Goal: Communication & Community: Answer question/provide support

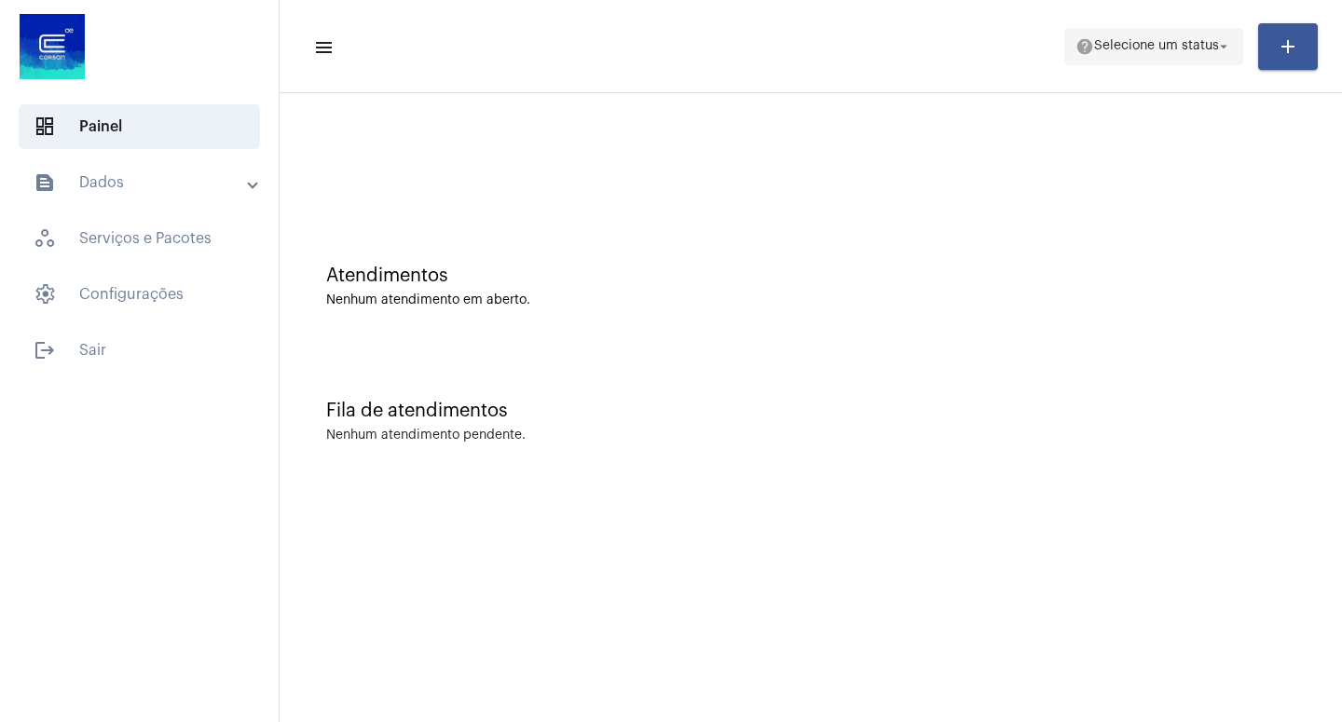
click at [1225, 51] on mat-icon "arrow_drop_down" at bounding box center [1223, 46] width 17 height 17
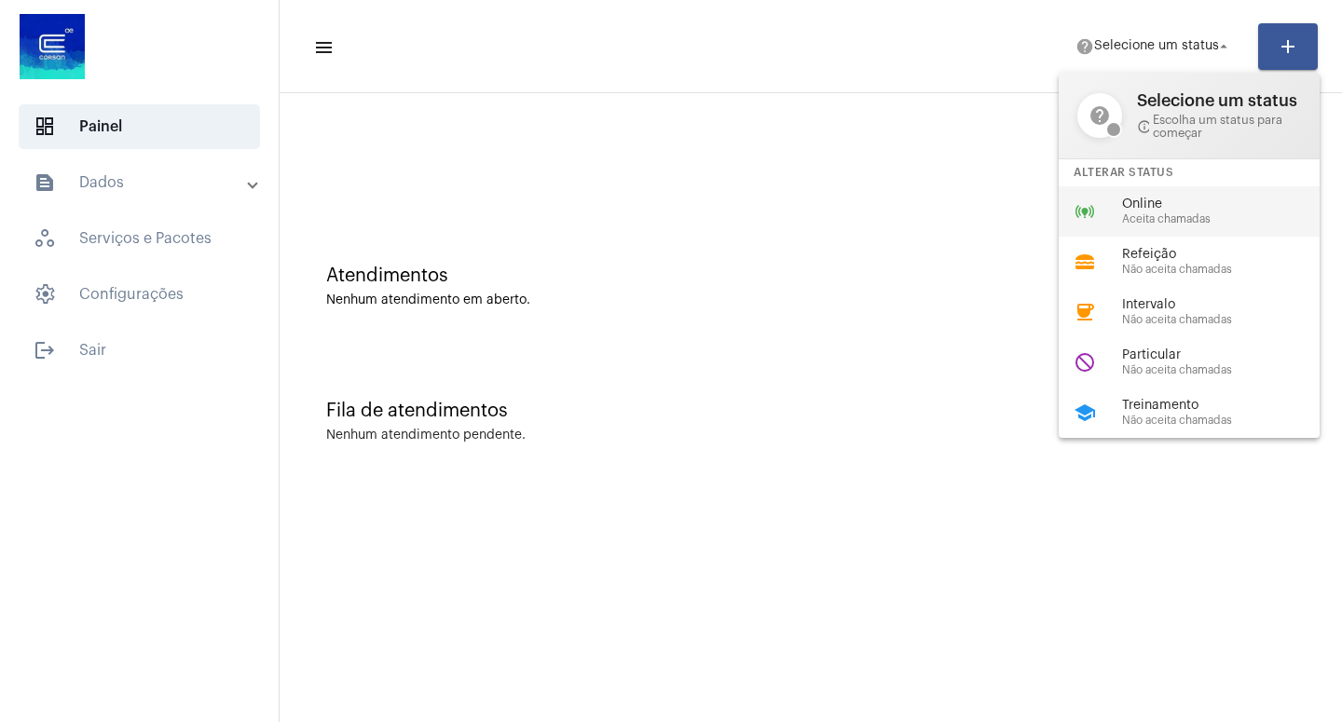
click at [1164, 224] on span "Aceita chamadas" at bounding box center [1228, 219] width 212 height 12
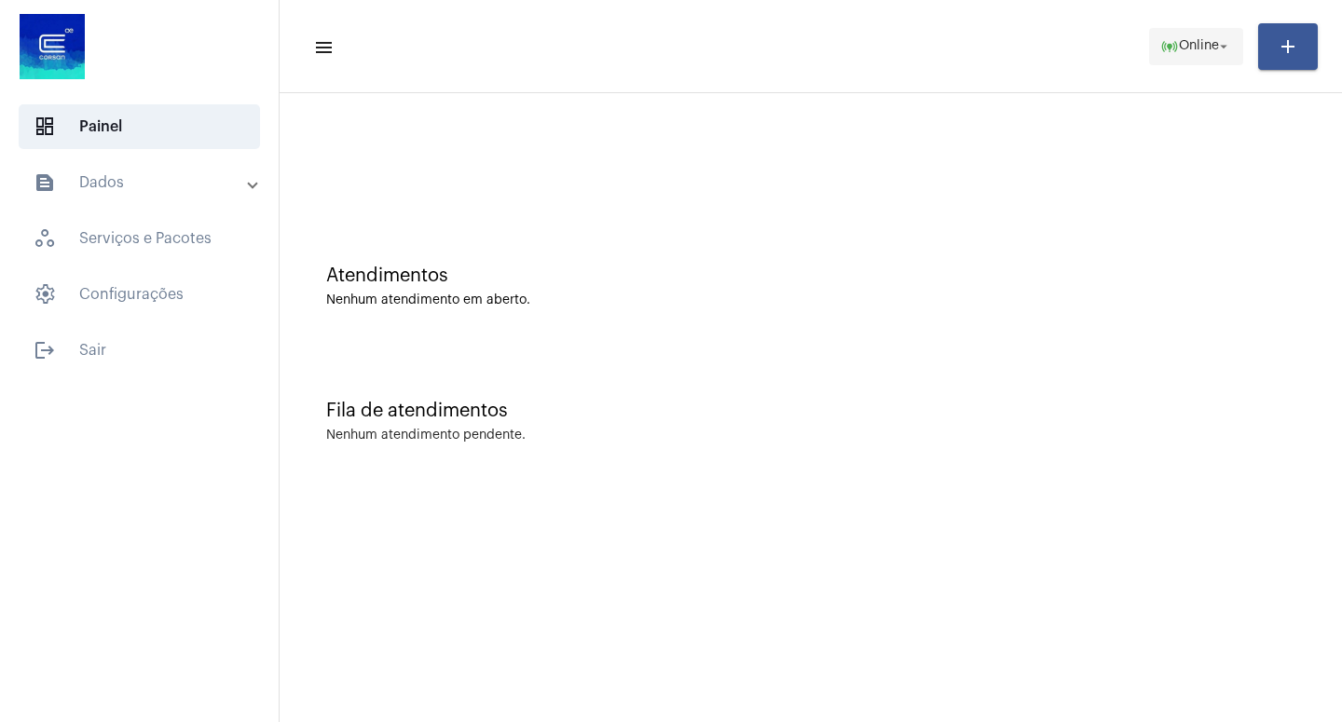
click at [1228, 41] on mat-icon "arrow_drop_down" at bounding box center [1223, 46] width 17 height 17
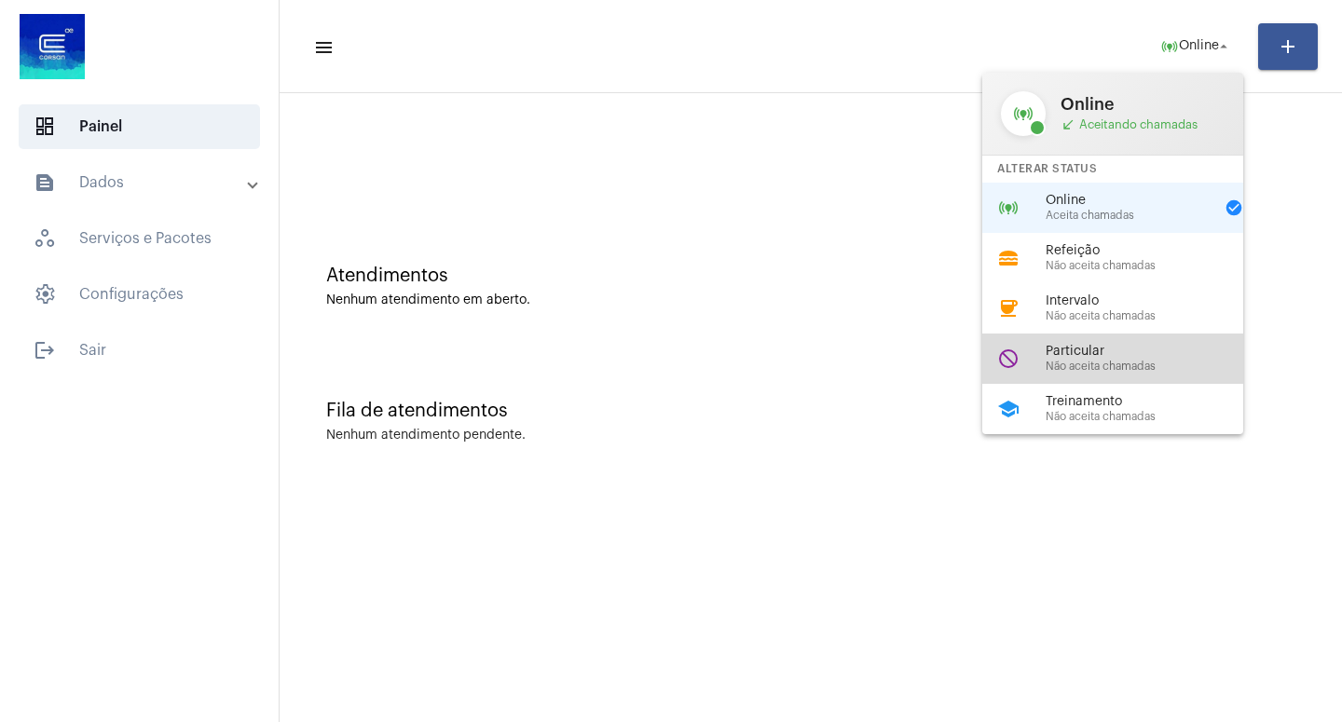
click at [1099, 359] on span "Particular" at bounding box center [1152, 352] width 212 height 14
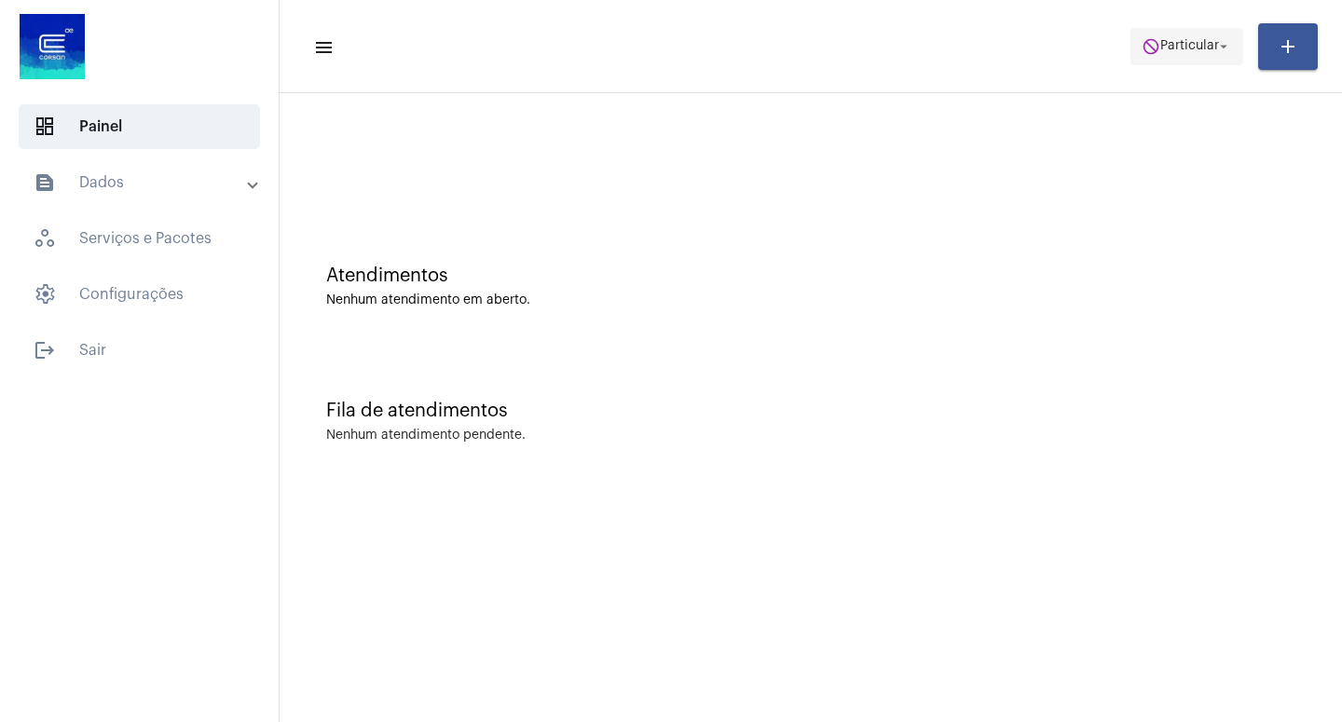
click at [1225, 39] on mat-icon "arrow_drop_down" at bounding box center [1223, 46] width 17 height 17
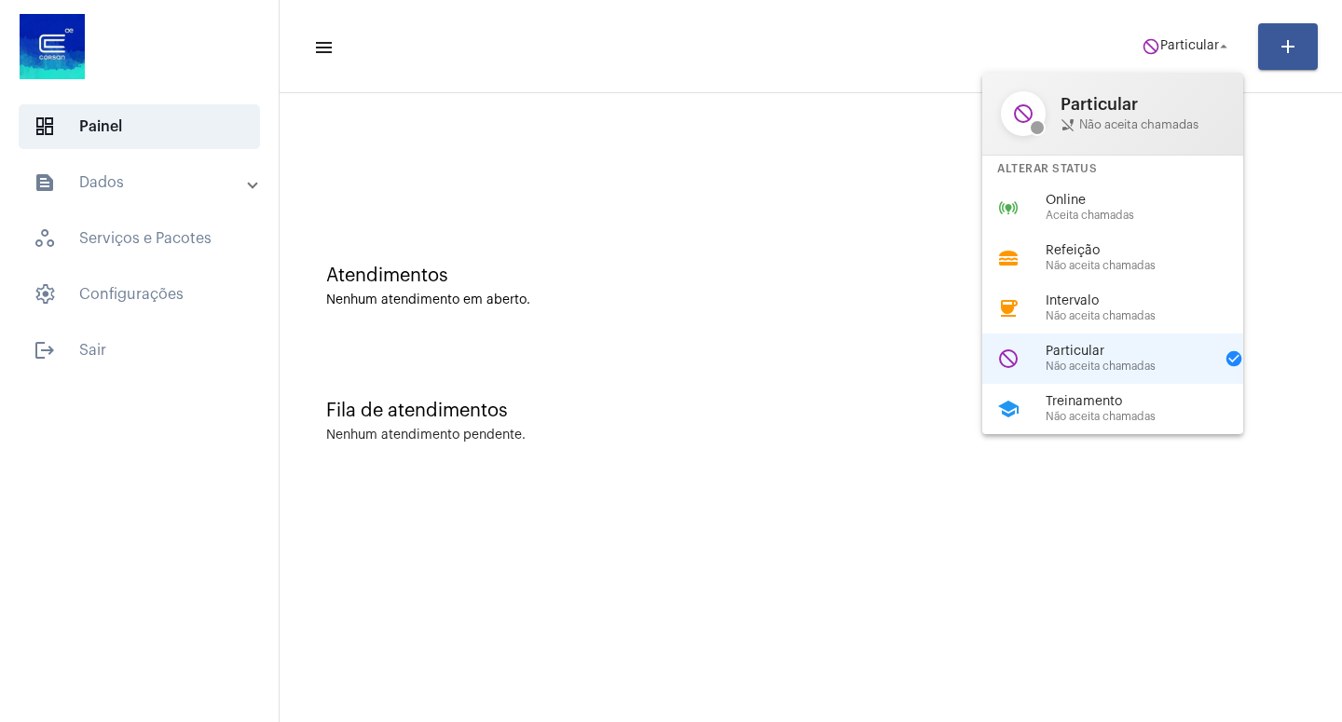
click at [1086, 208] on span "Online" at bounding box center [1152, 201] width 212 height 14
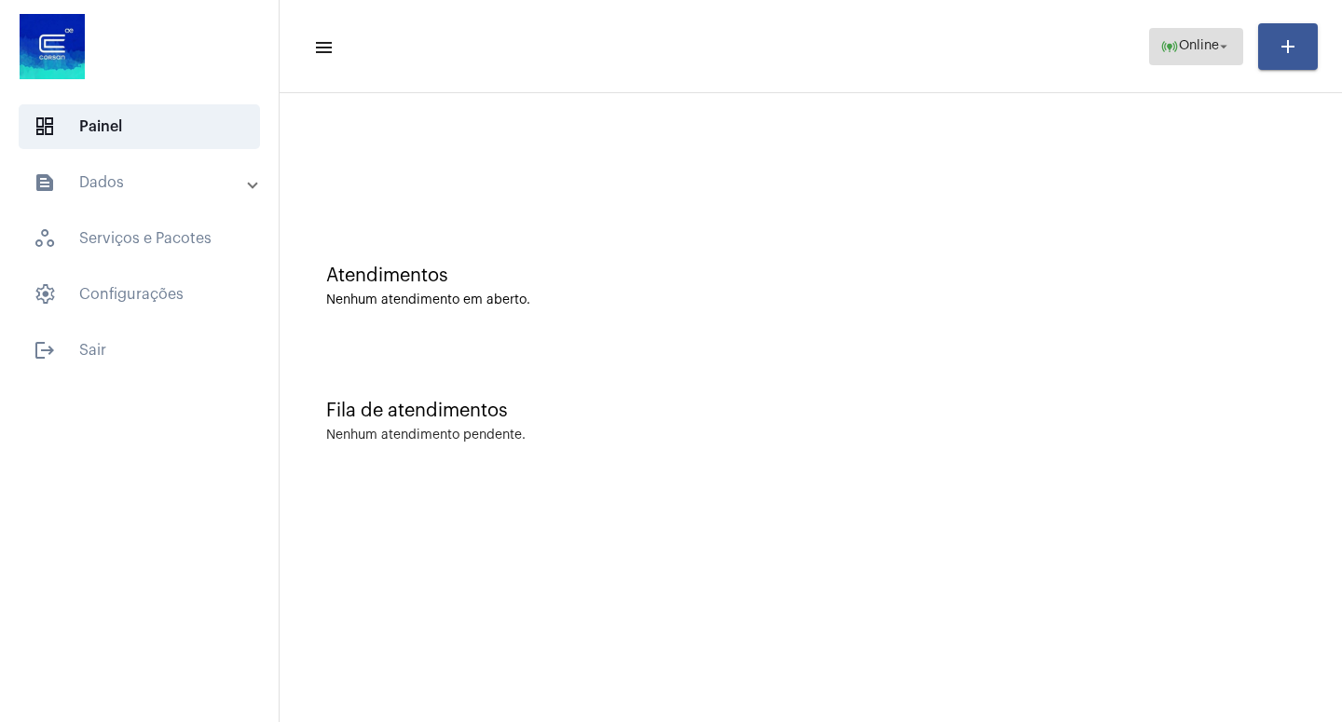
click at [1222, 49] on mat-icon "arrow_drop_down" at bounding box center [1223, 46] width 17 height 17
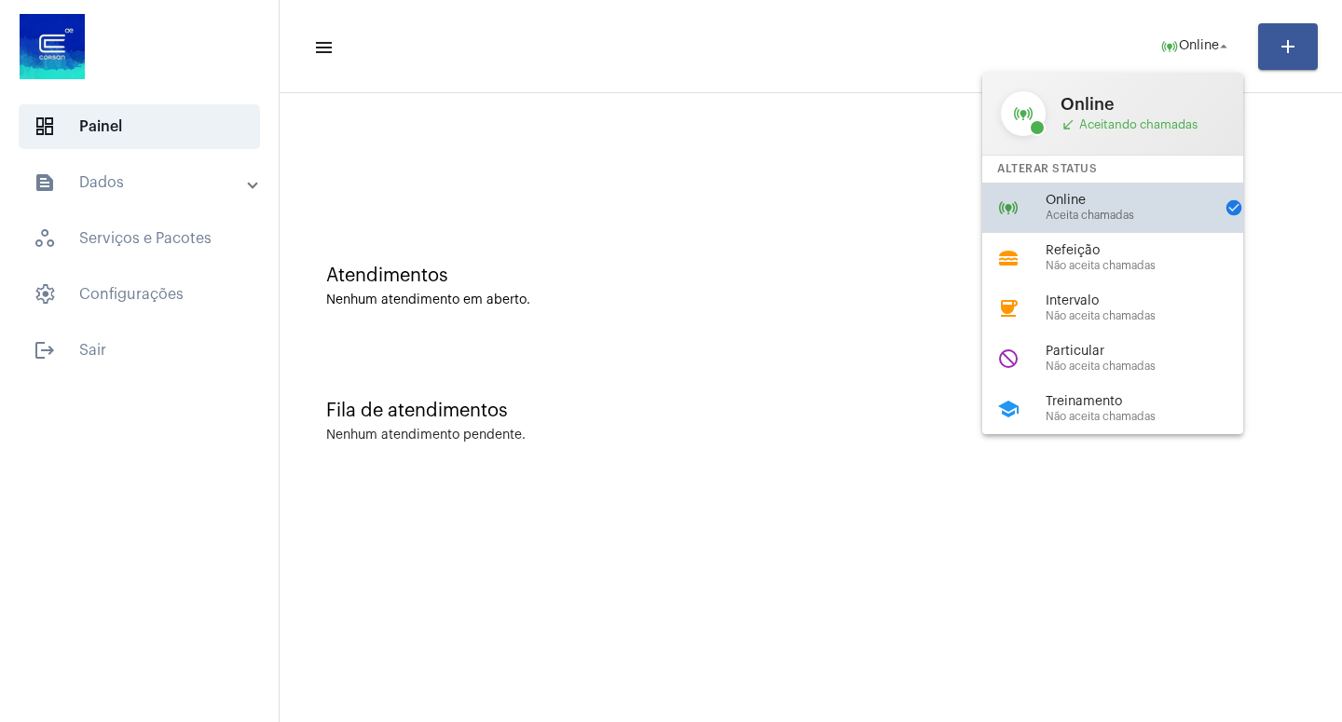
click at [1086, 200] on span "Online" at bounding box center [1130, 201] width 168 height 14
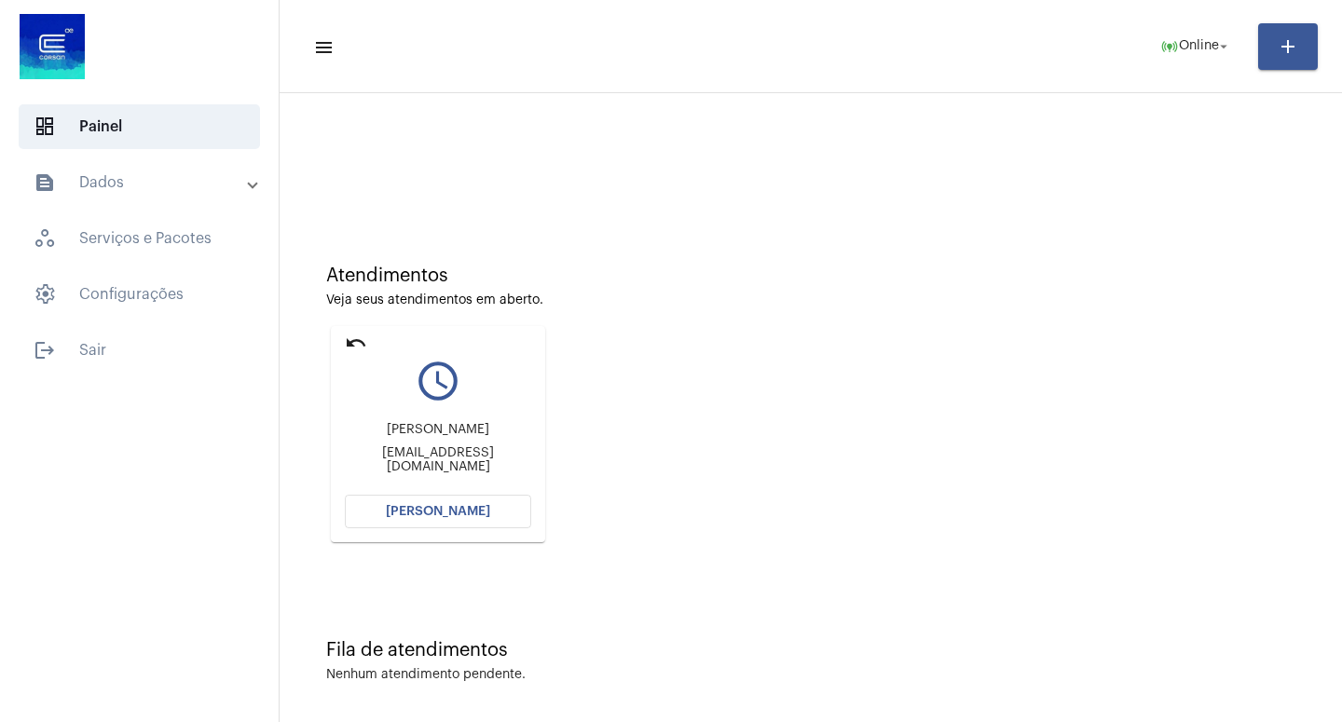
click at [414, 516] on span "[PERSON_NAME]" at bounding box center [438, 511] width 104 height 13
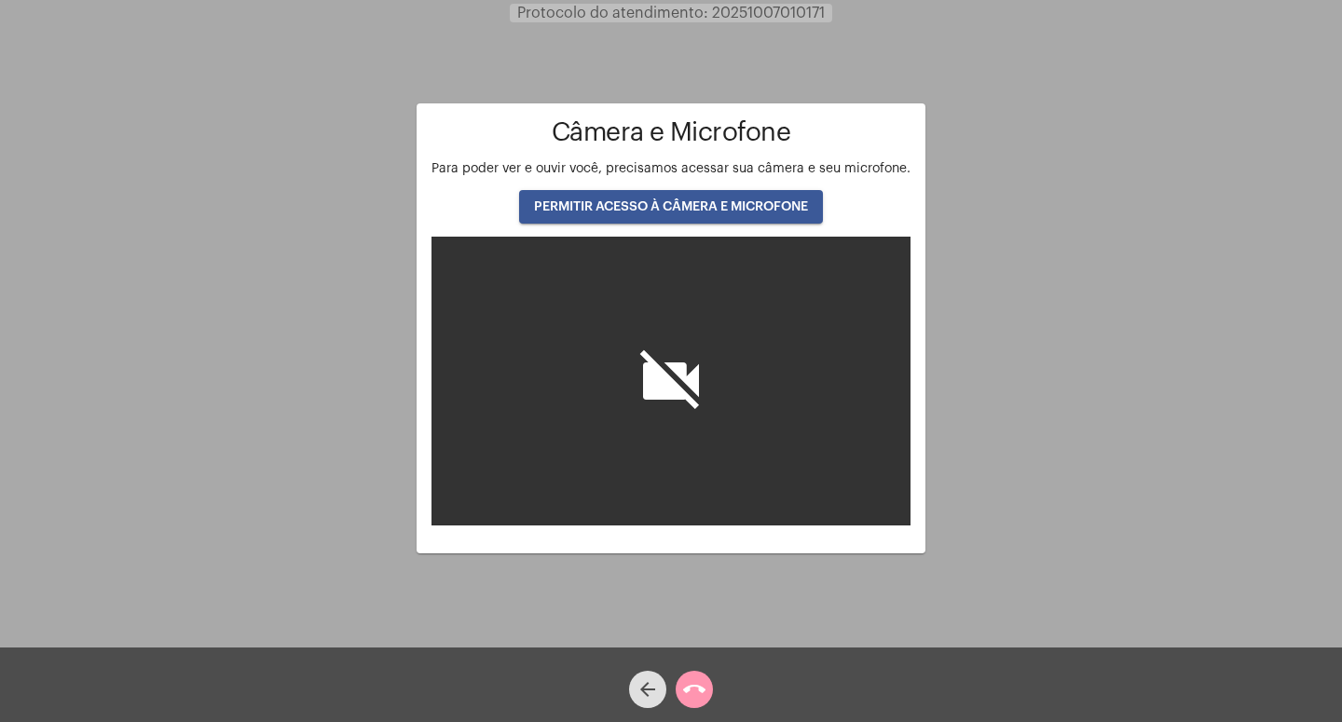
click at [660, 207] on span "PERMITIR ACESSO À CÂMERA E MICROFONE" at bounding box center [671, 206] width 274 height 13
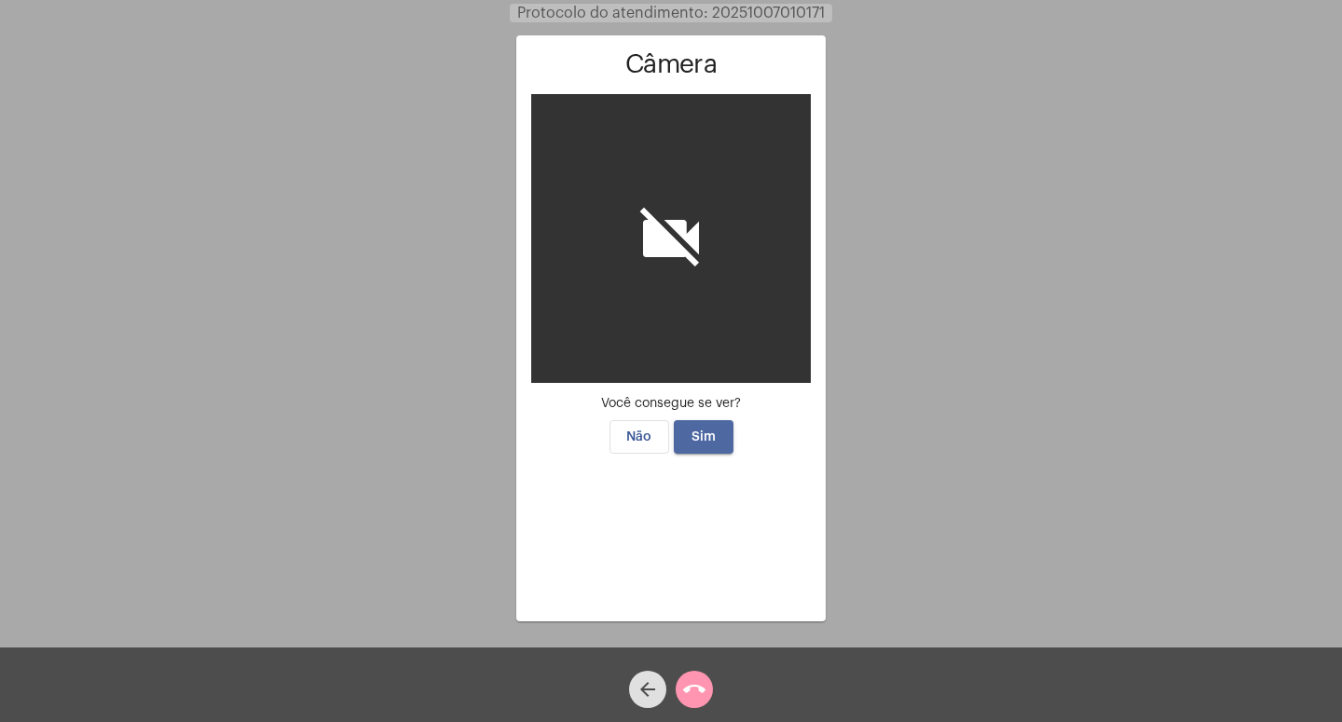
click at [705, 436] on span "Sim" at bounding box center [703, 437] width 24 height 13
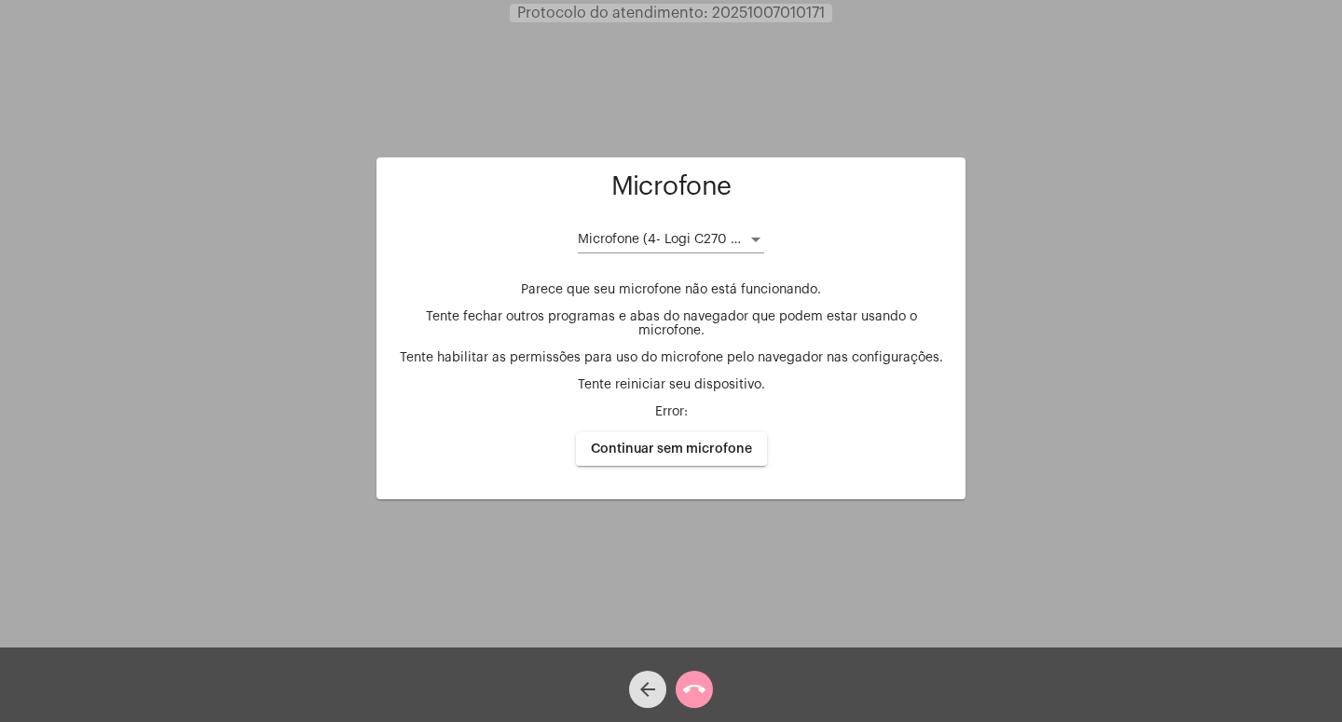
click at [753, 239] on div at bounding box center [755, 240] width 17 height 15
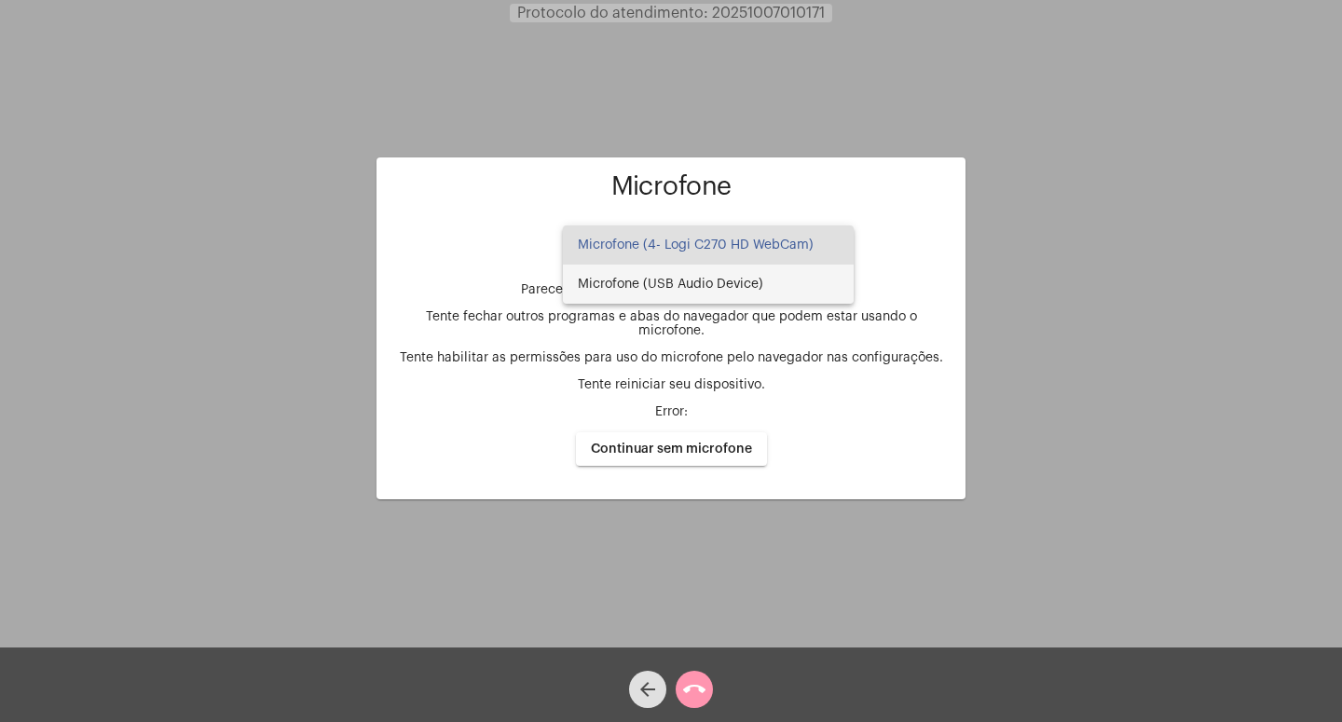
click at [708, 278] on span "Microfone (USB Audio Device)" at bounding box center [708, 284] width 261 height 39
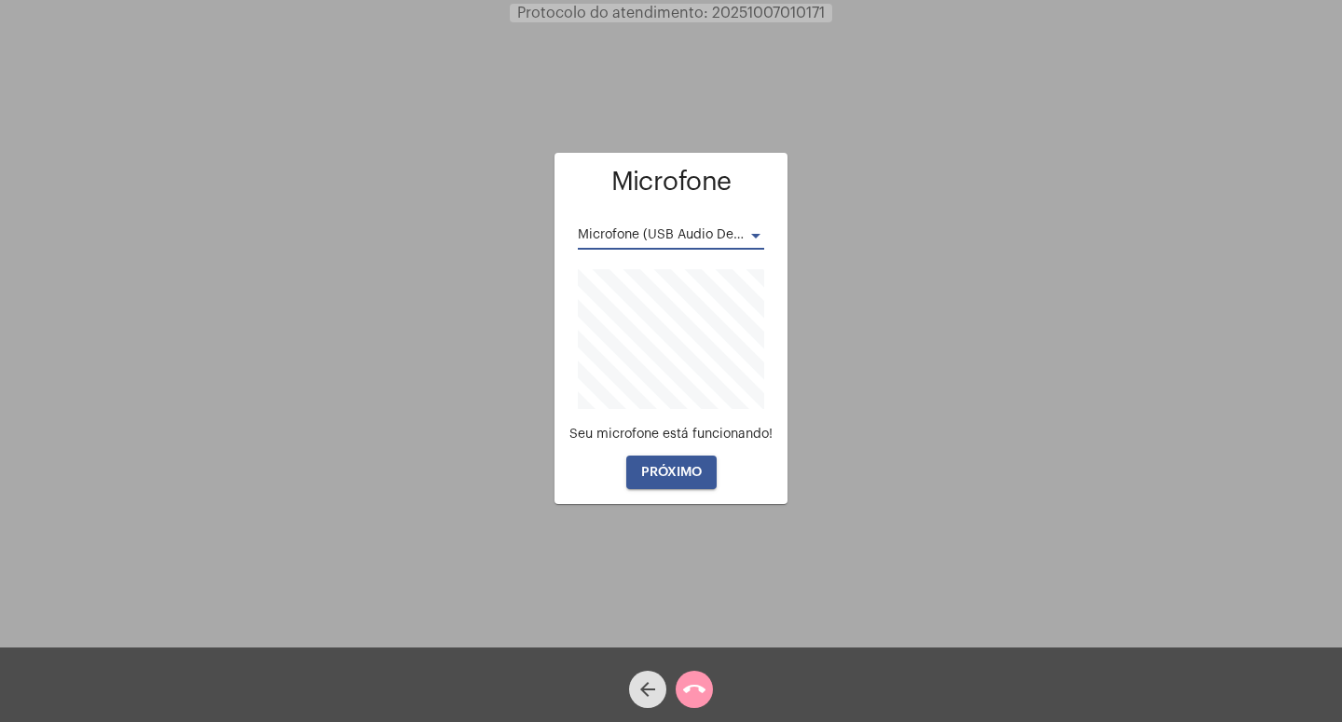
click at [684, 473] on span "PRÓXIMO" at bounding box center [671, 472] width 61 height 13
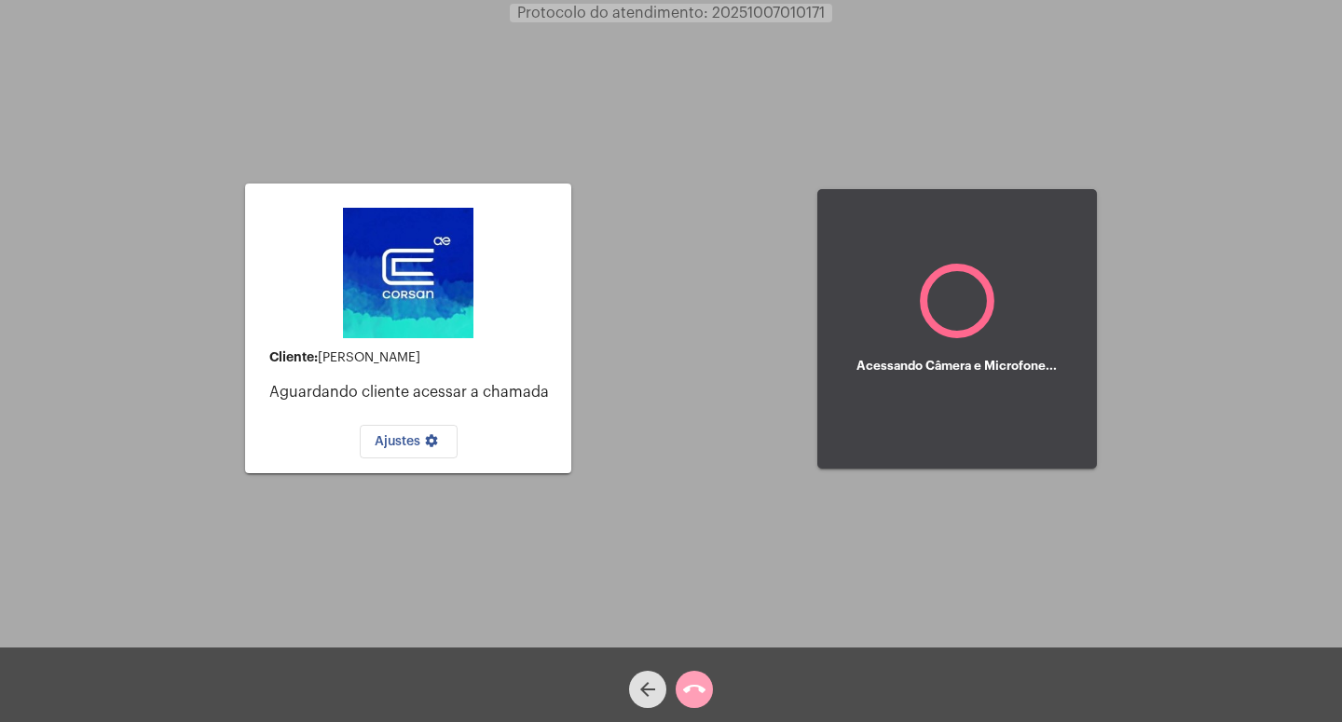
click at [703, 686] on mat-icon "call_end" at bounding box center [694, 689] width 22 height 22
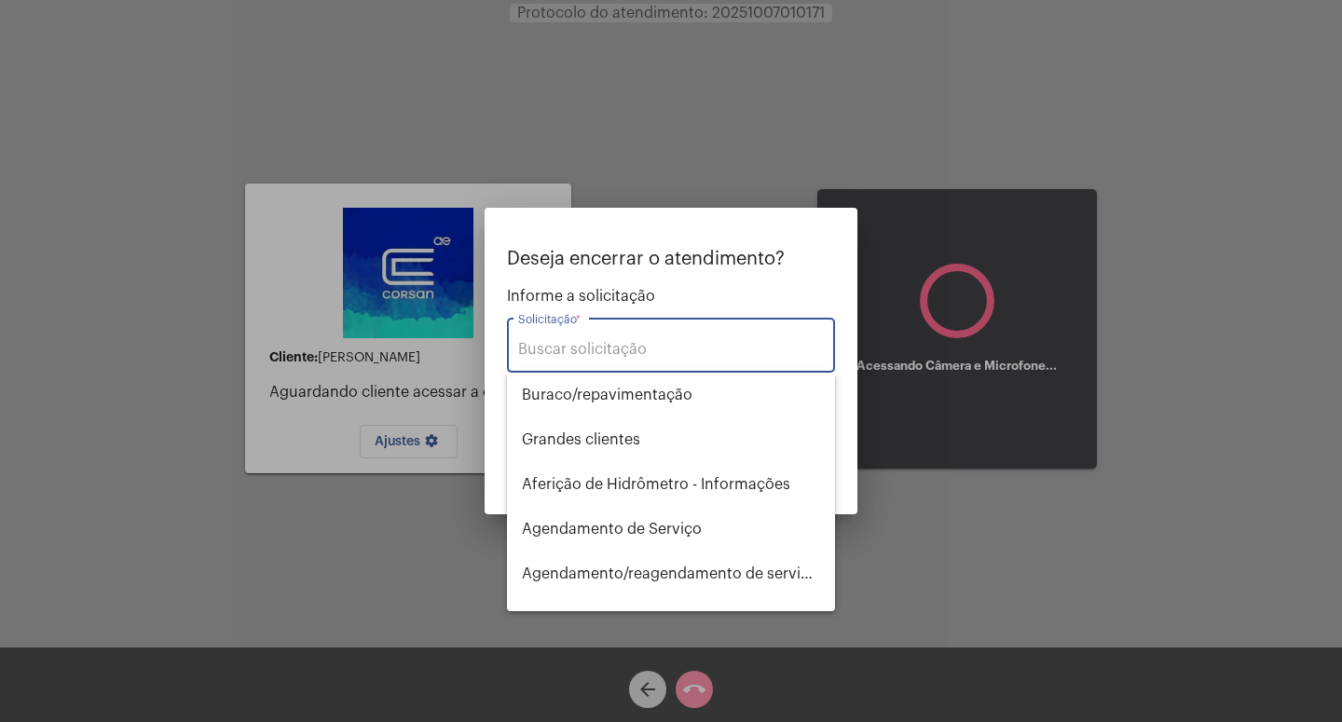
click at [570, 340] on div "Solicitação *" at bounding box center [671, 343] width 306 height 59
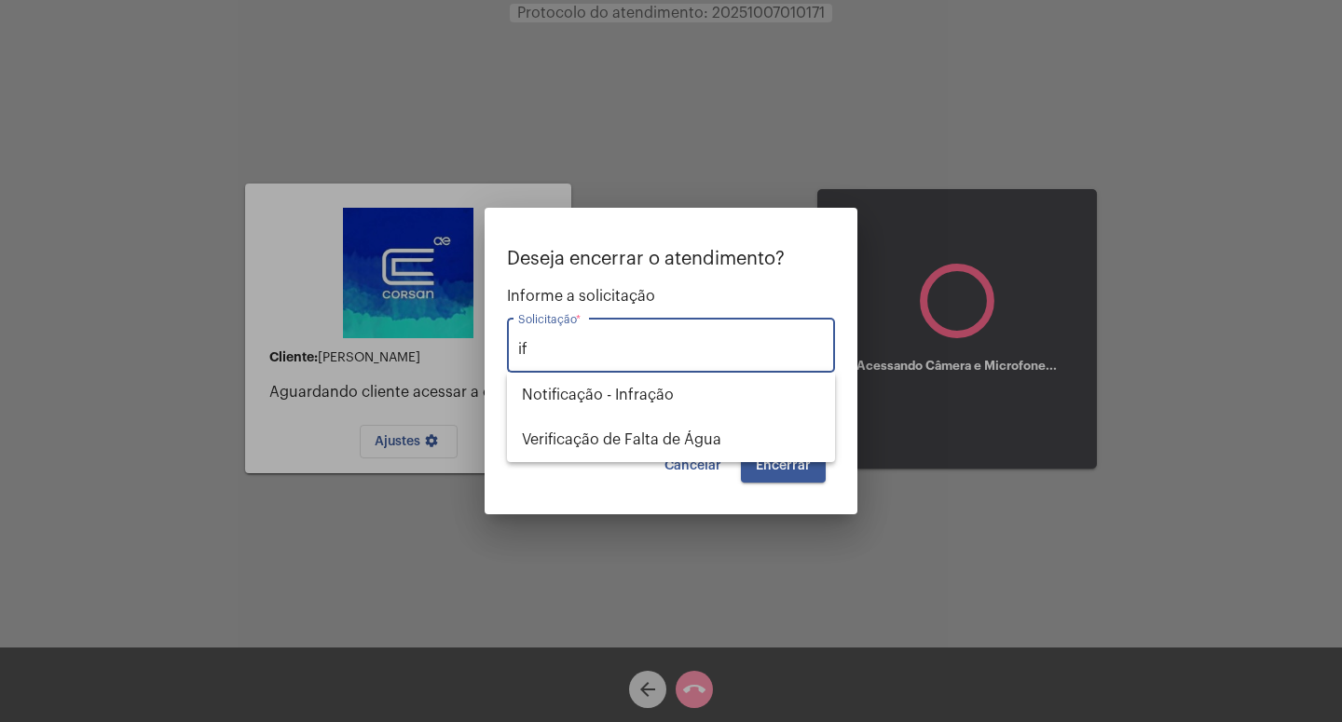
type input "i"
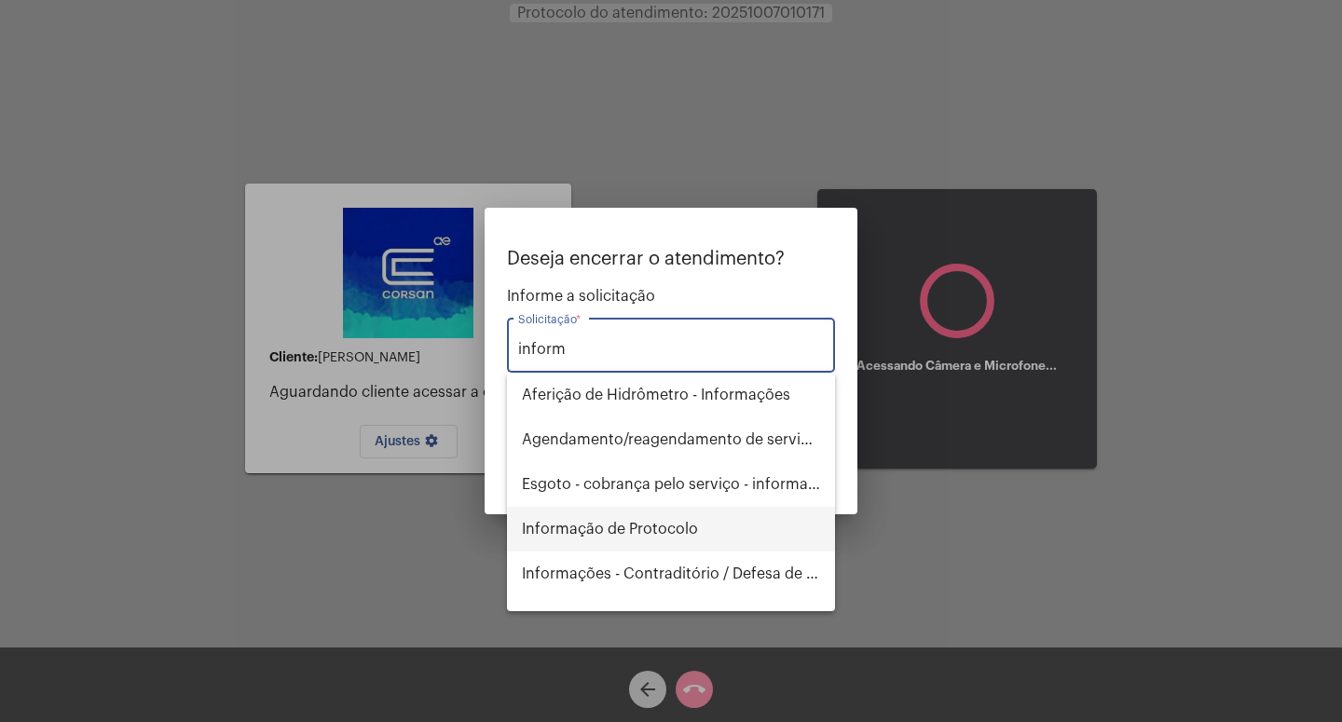
click at [690, 527] on span "Informação de Protocolo" at bounding box center [671, 529] width 298 height 45
type input "Informação de Protocolo"
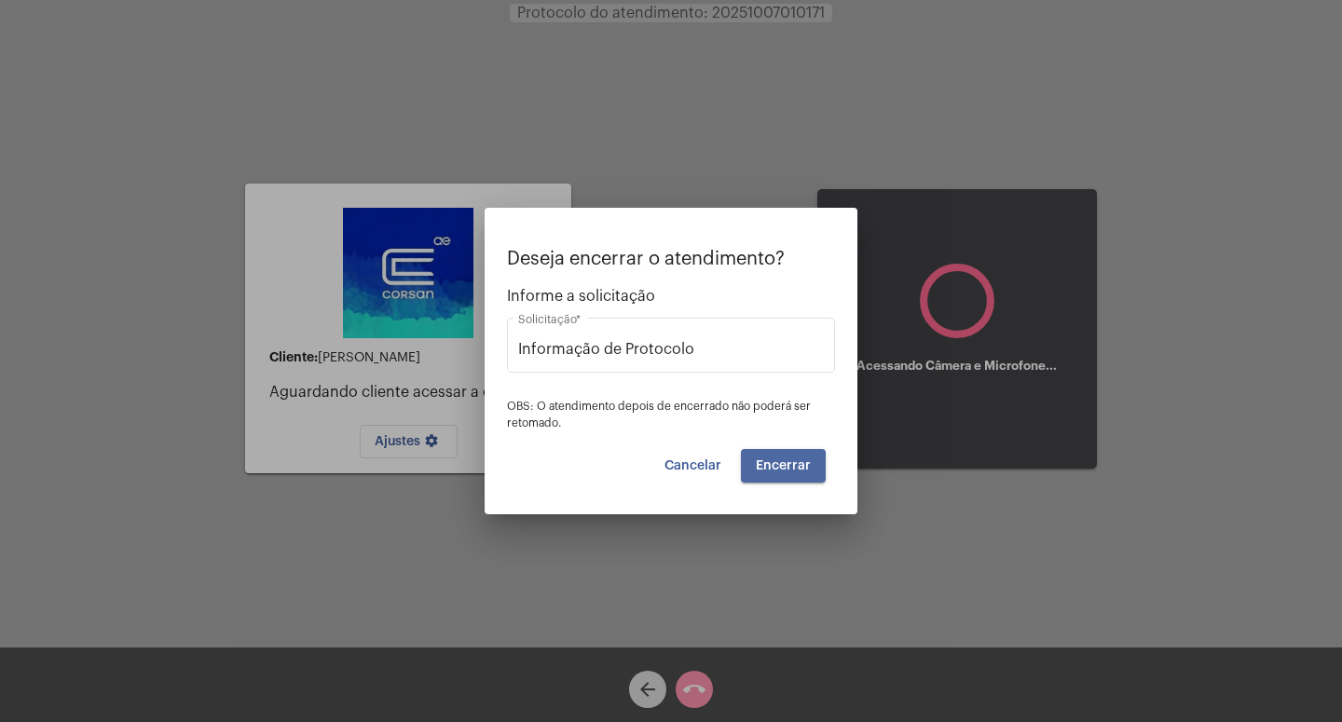
click at [799, 458] on button "Encerrar" at bounding box center [783, 466] width 85 height 34
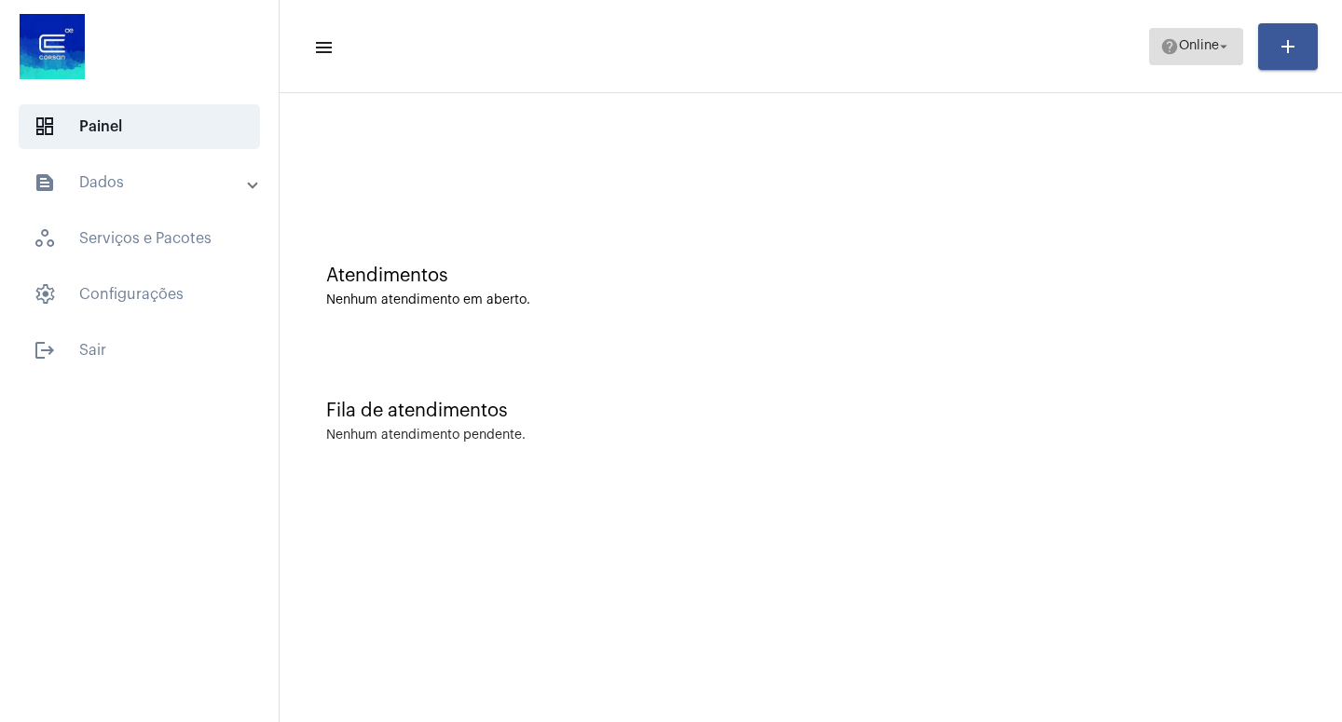
click at [1219, 41] on mat-icon "arrow_drop_down" at bounding box center [1223, 46] width 17 height 17
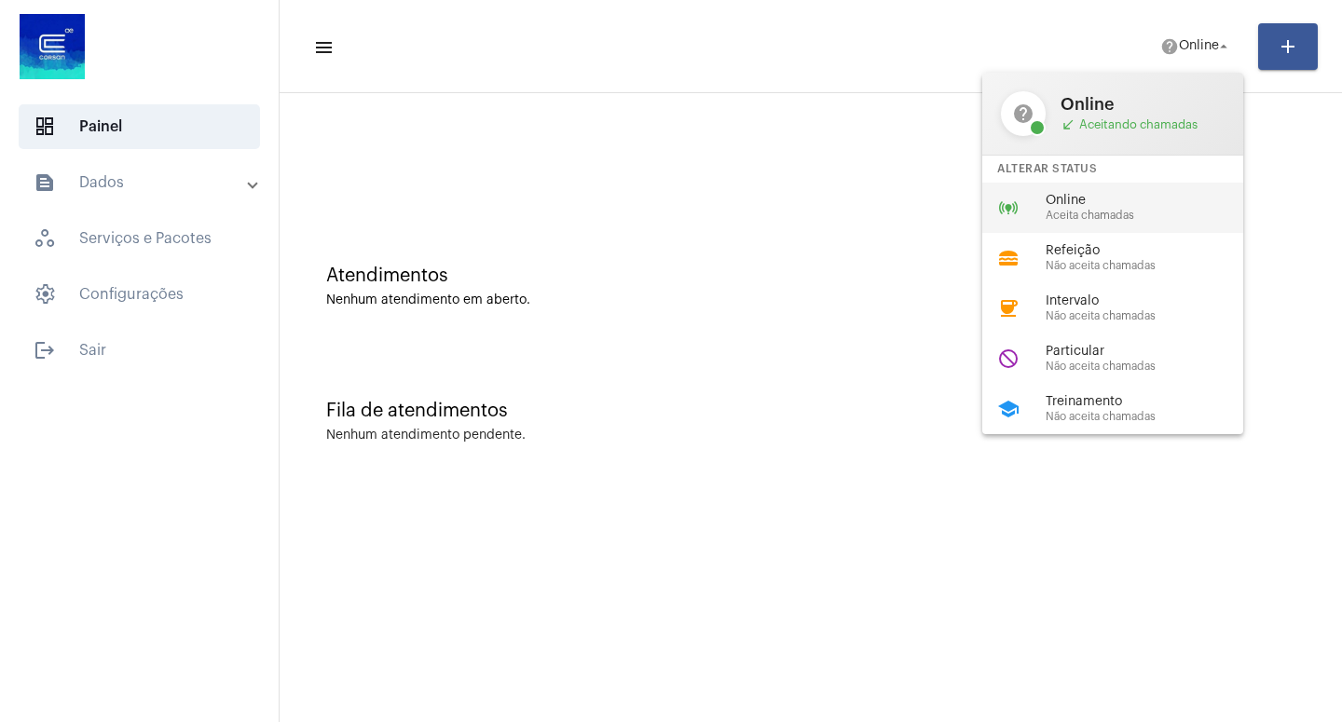
click at [1094, 195] on span "Online" at bounding box center [1152, 201] width 212 height 14
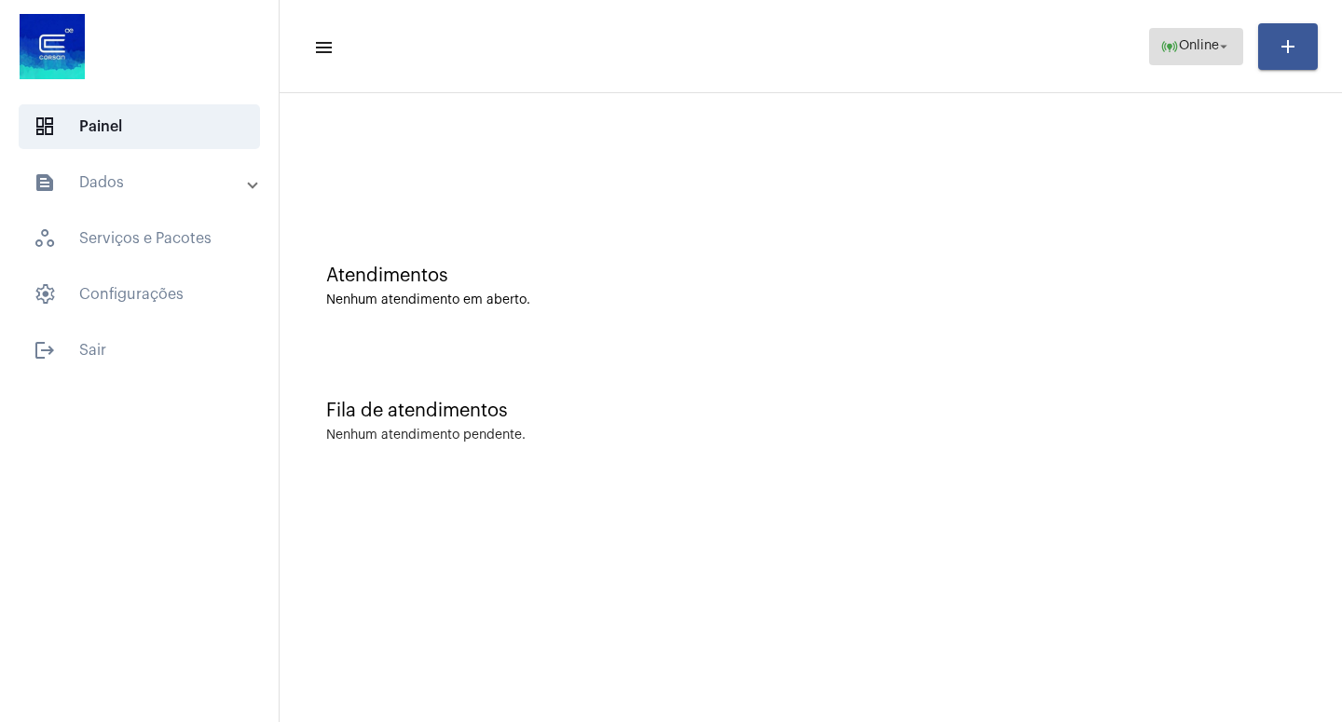
click at [1223, 48] on mat-icon "arrow_drop_down" at bounding box center [1223, 46] width 17 height 17
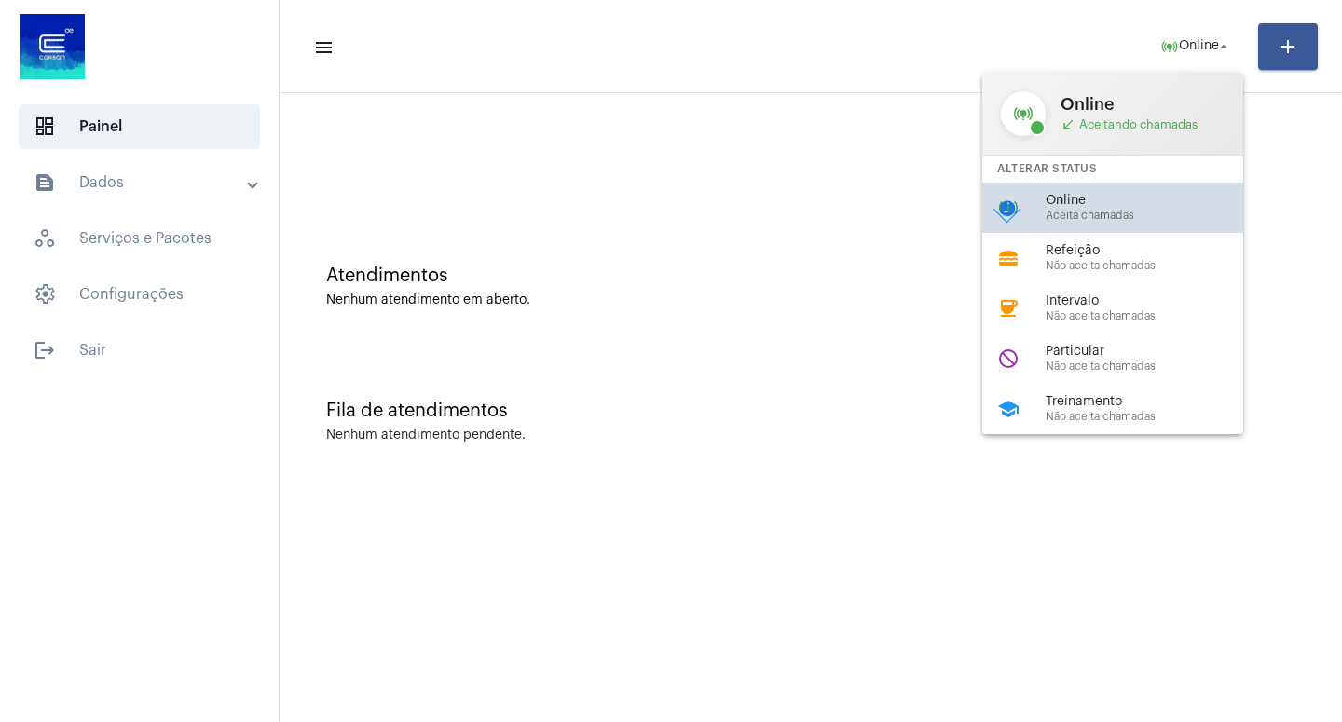
click at [1100, 211] on div "Online Aceita chamadas" at bounding box center [1152, 208] width 212 height 28
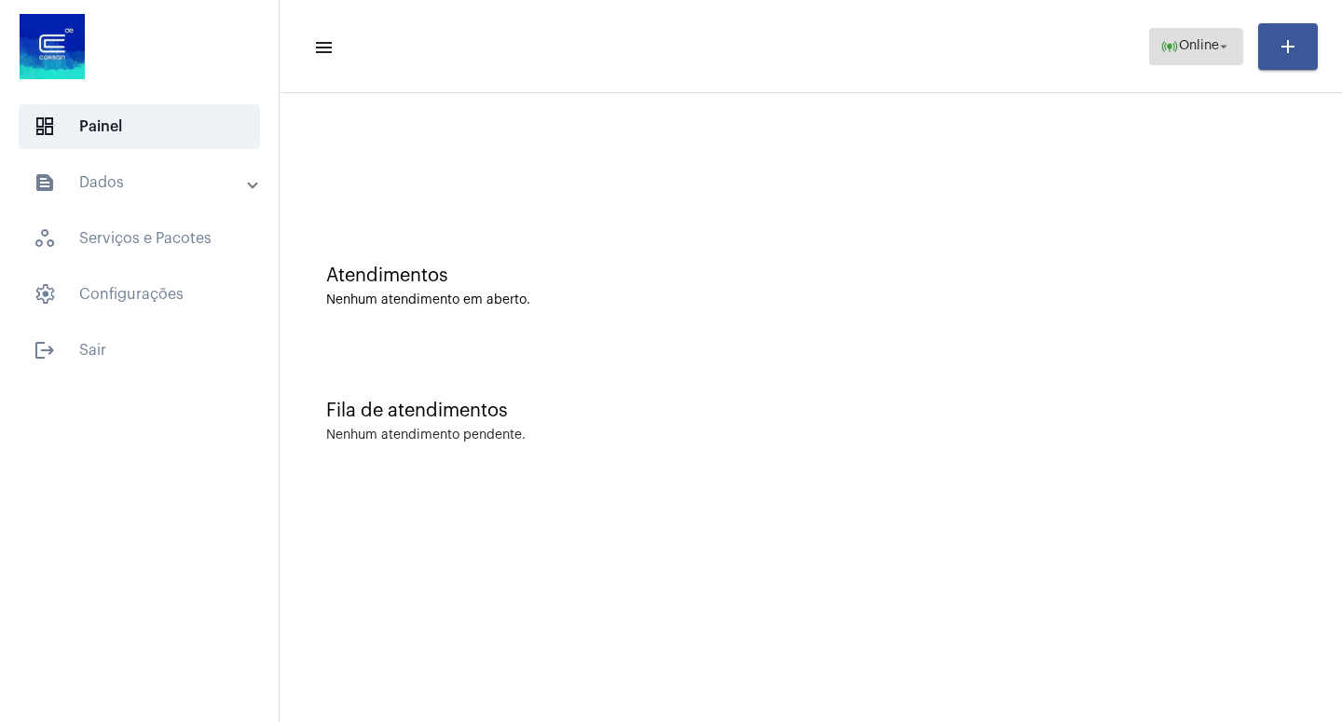
click at [1226, 41] on mat-icon "arrow_drop_down" at bounding box center [1223, 46] width 17 height 17
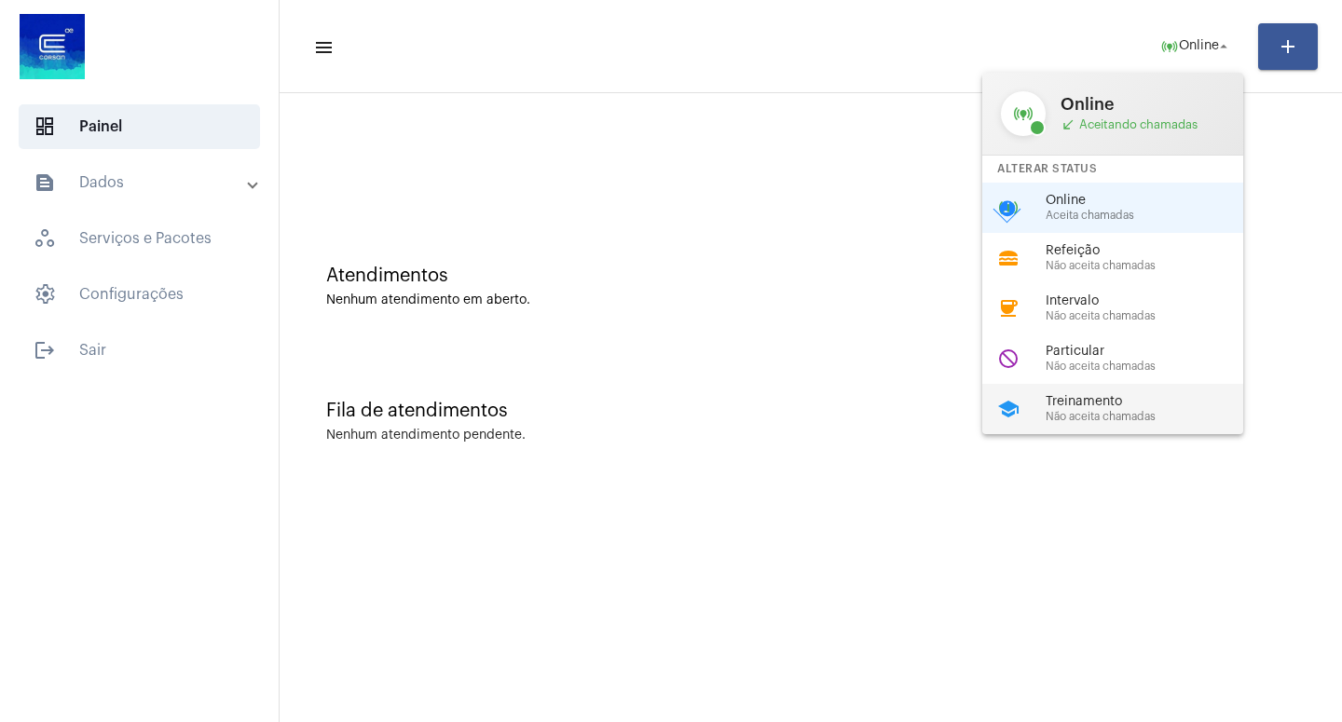
click at [1102, 423] on span "Não aceita chamadas" at bounding box center [1152, 417] width 212 height 12
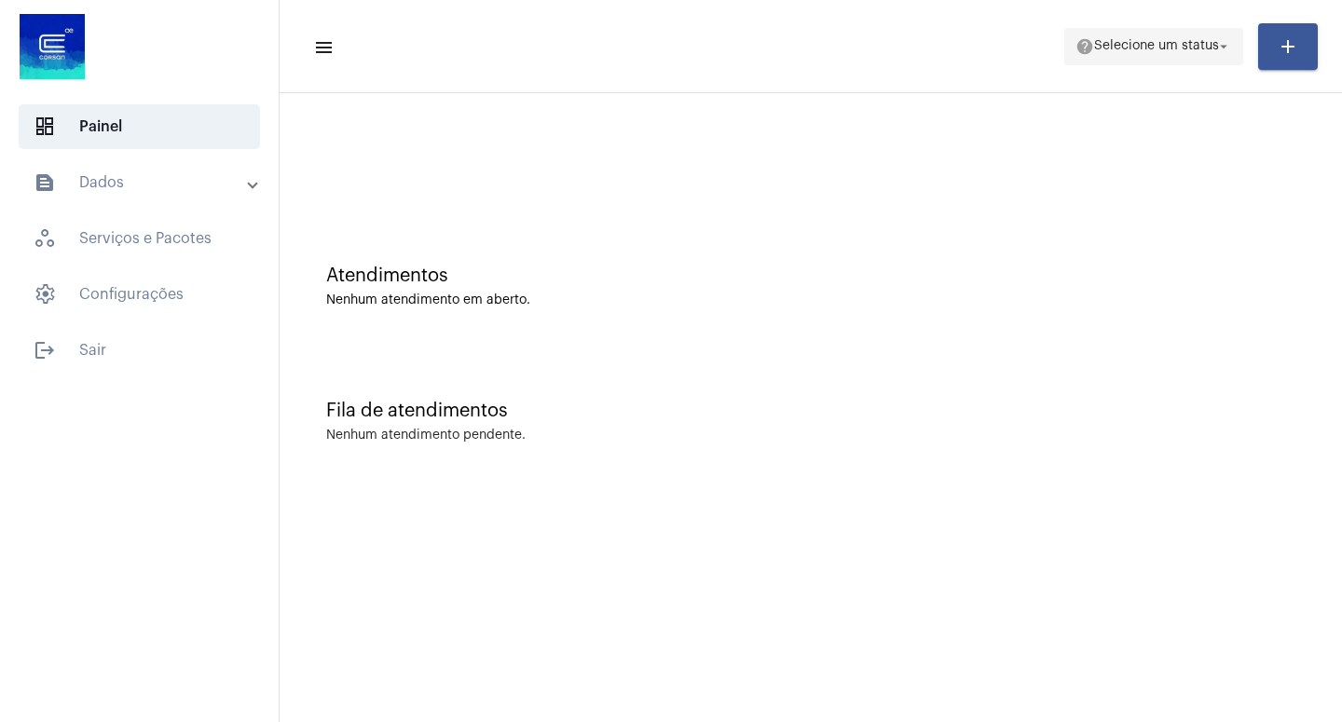
click at [1221, 44] on mat-icon "arrow_drop_down" at bounding box center [1223, 46] width 17 height 17
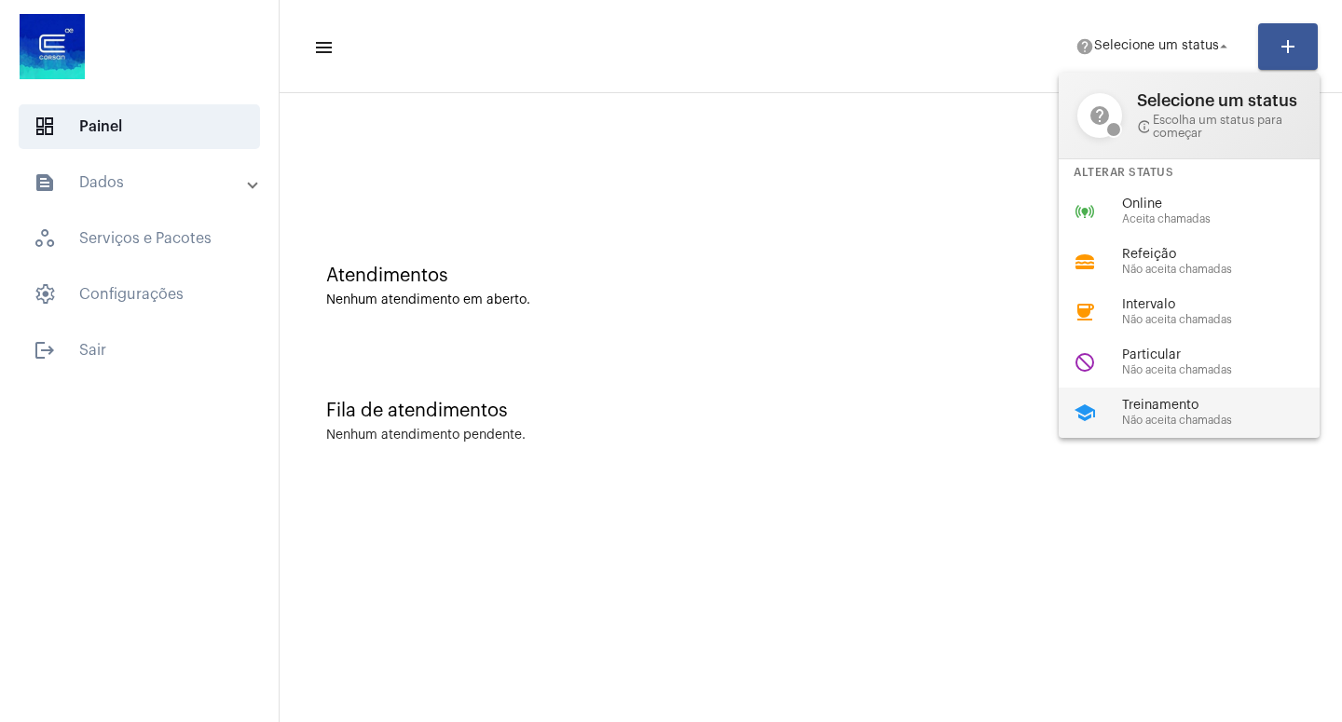
click at [1161, 425] on div "Treinamento Não aceita chamadas" at bounding box center [1228, 413] width 212 height 28
